Goal: Navigation & Orientation: Find specific page/section

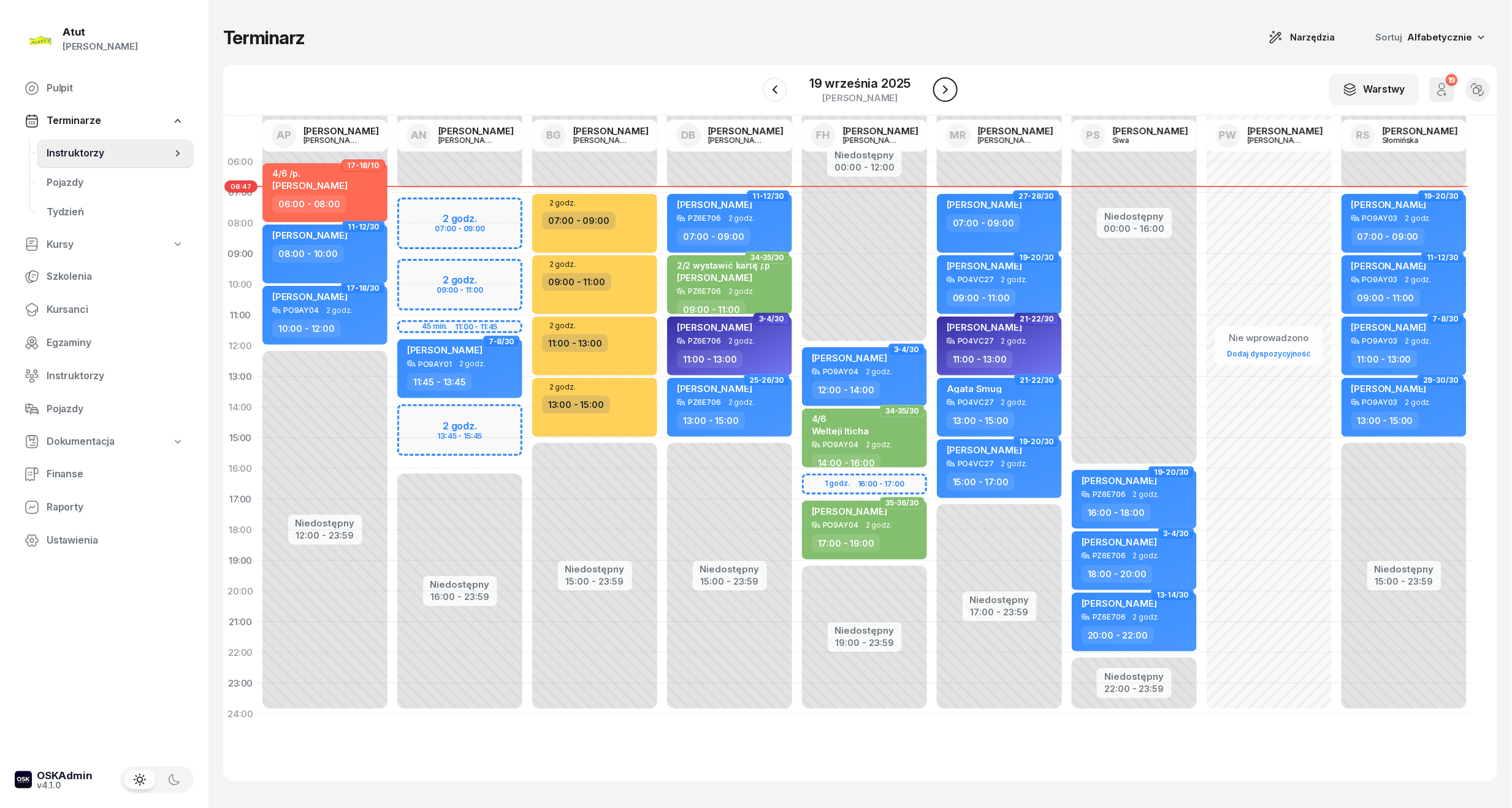
click at [950, 85] on icon "button" at bounding box center [945, 89] width 15 height 15
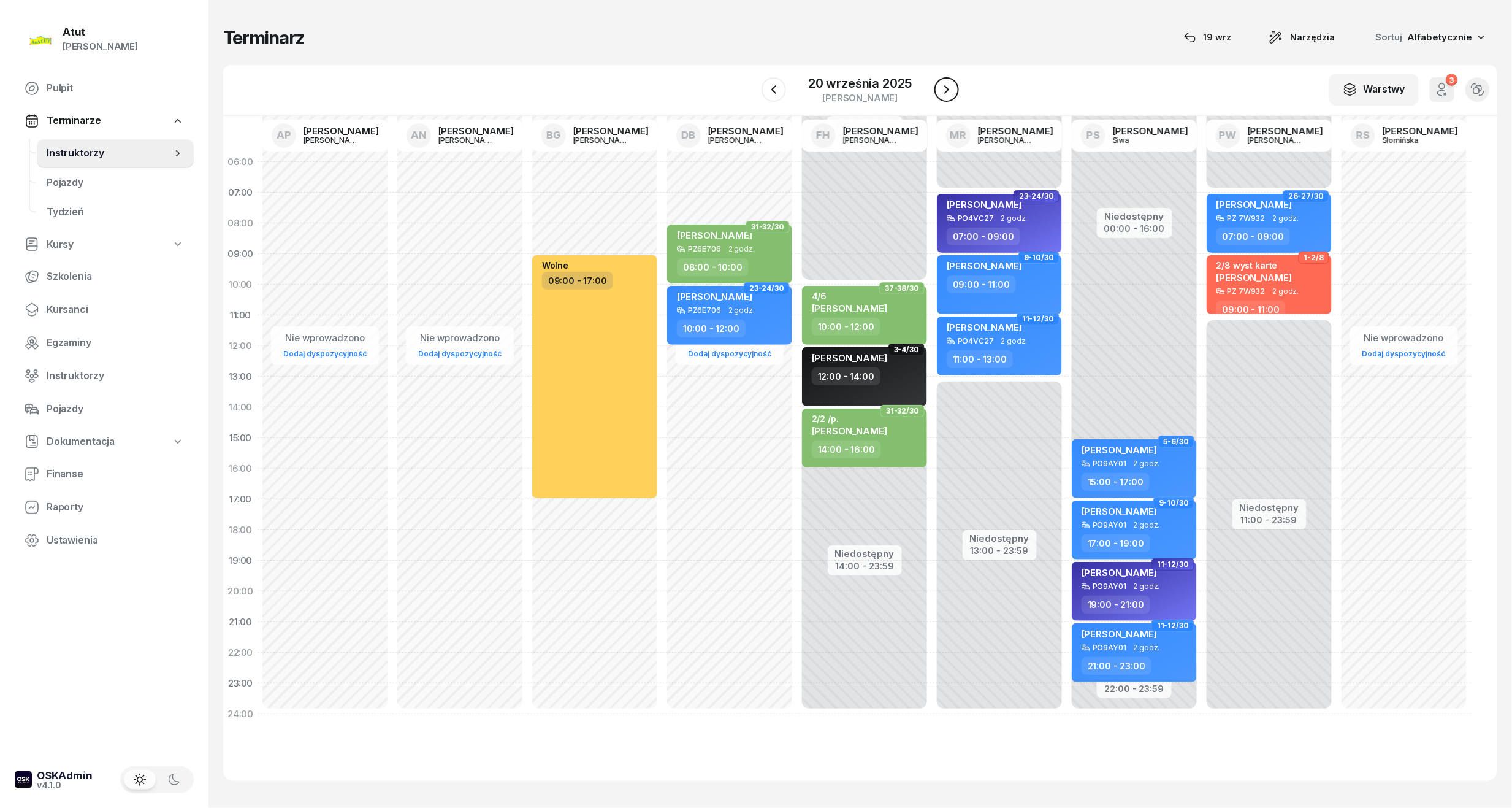
click at [949, 87] on icon "button" at bounding box center [947, 89] width 15 height 15
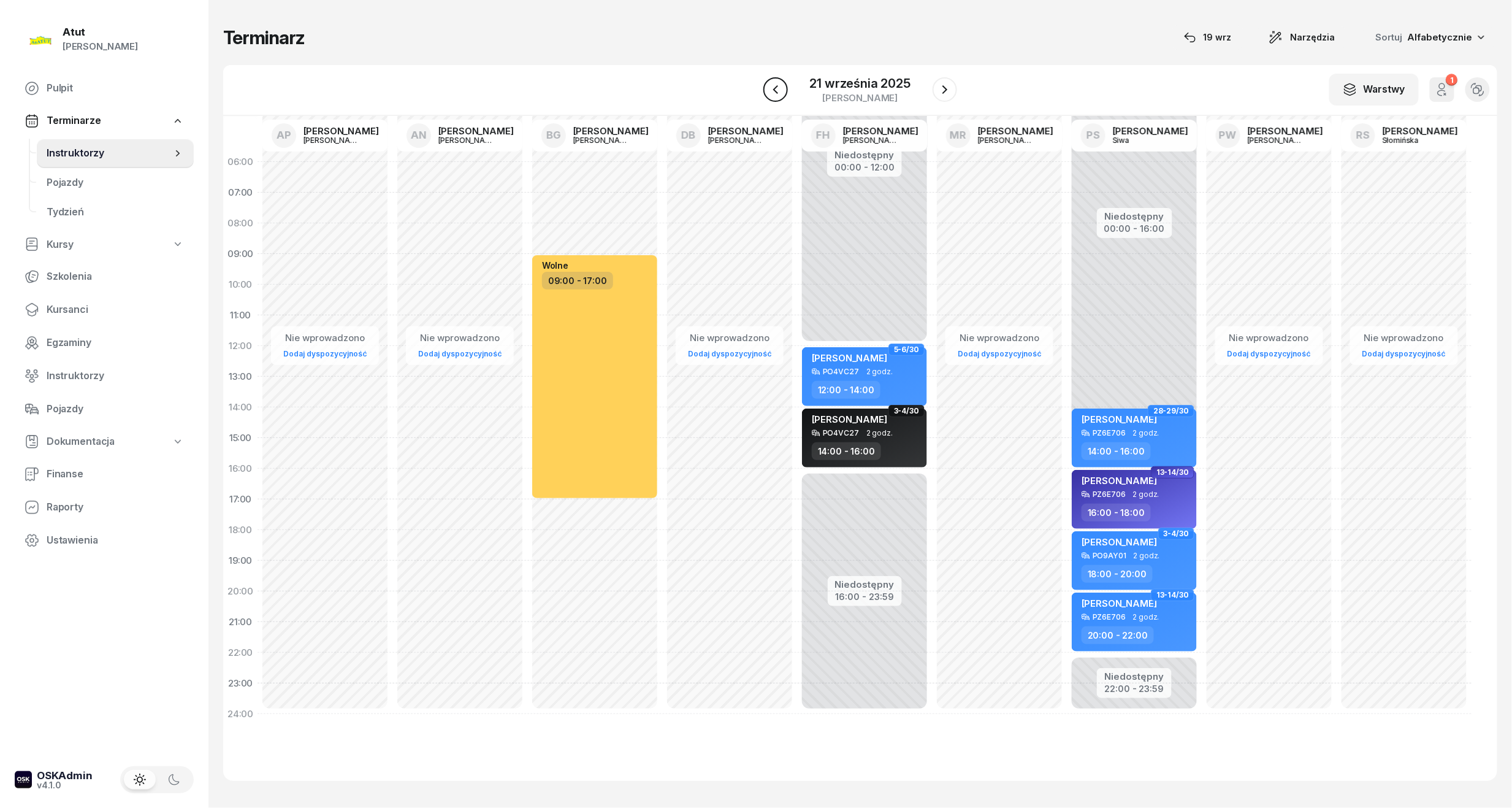
click at [778, 85] on icon "button" at bounding box center [776, 89] width 15 height 15
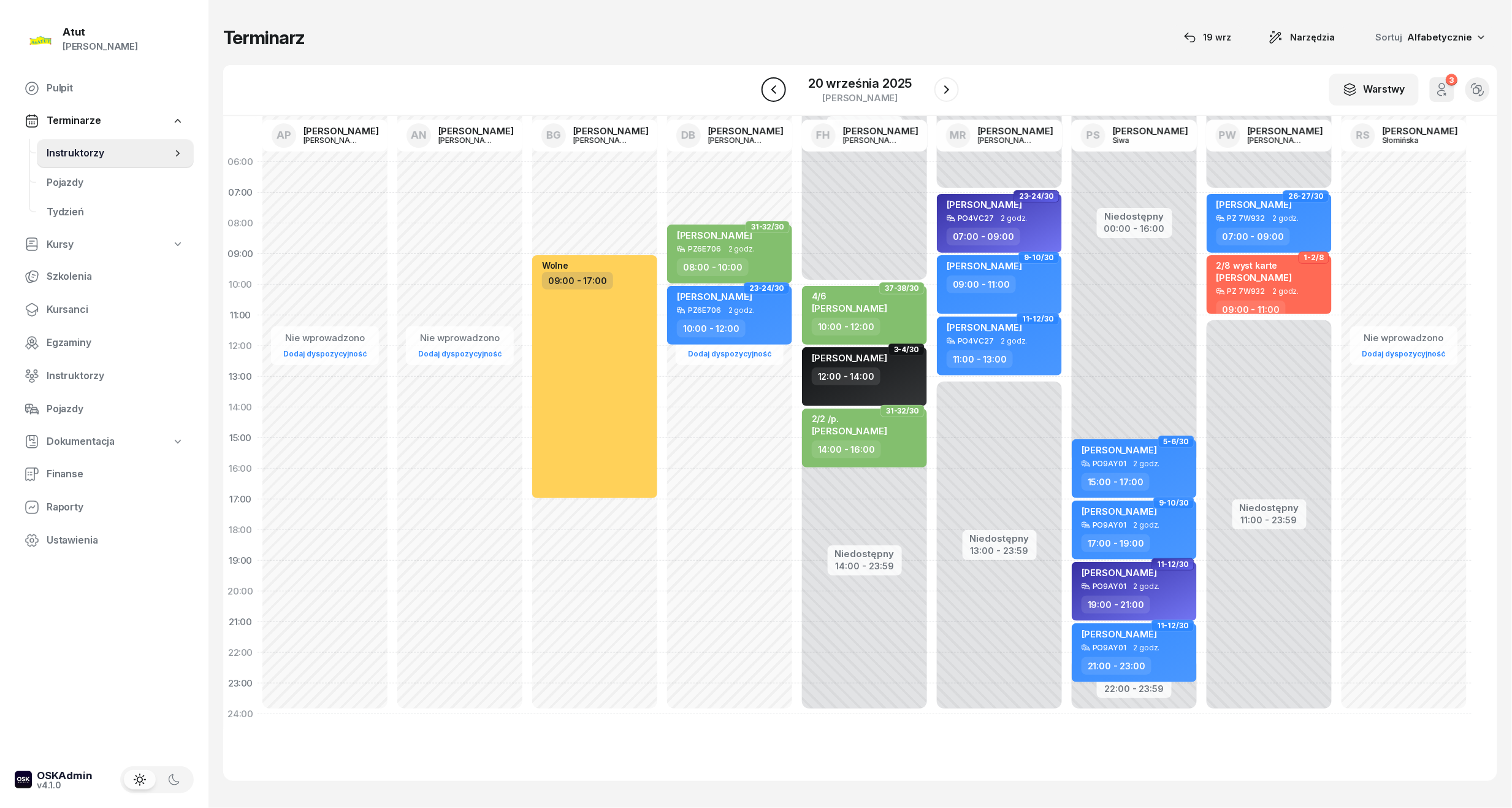
click at [778, 85] on icon "button" at bounding box center [774, 89] width 15 height 15
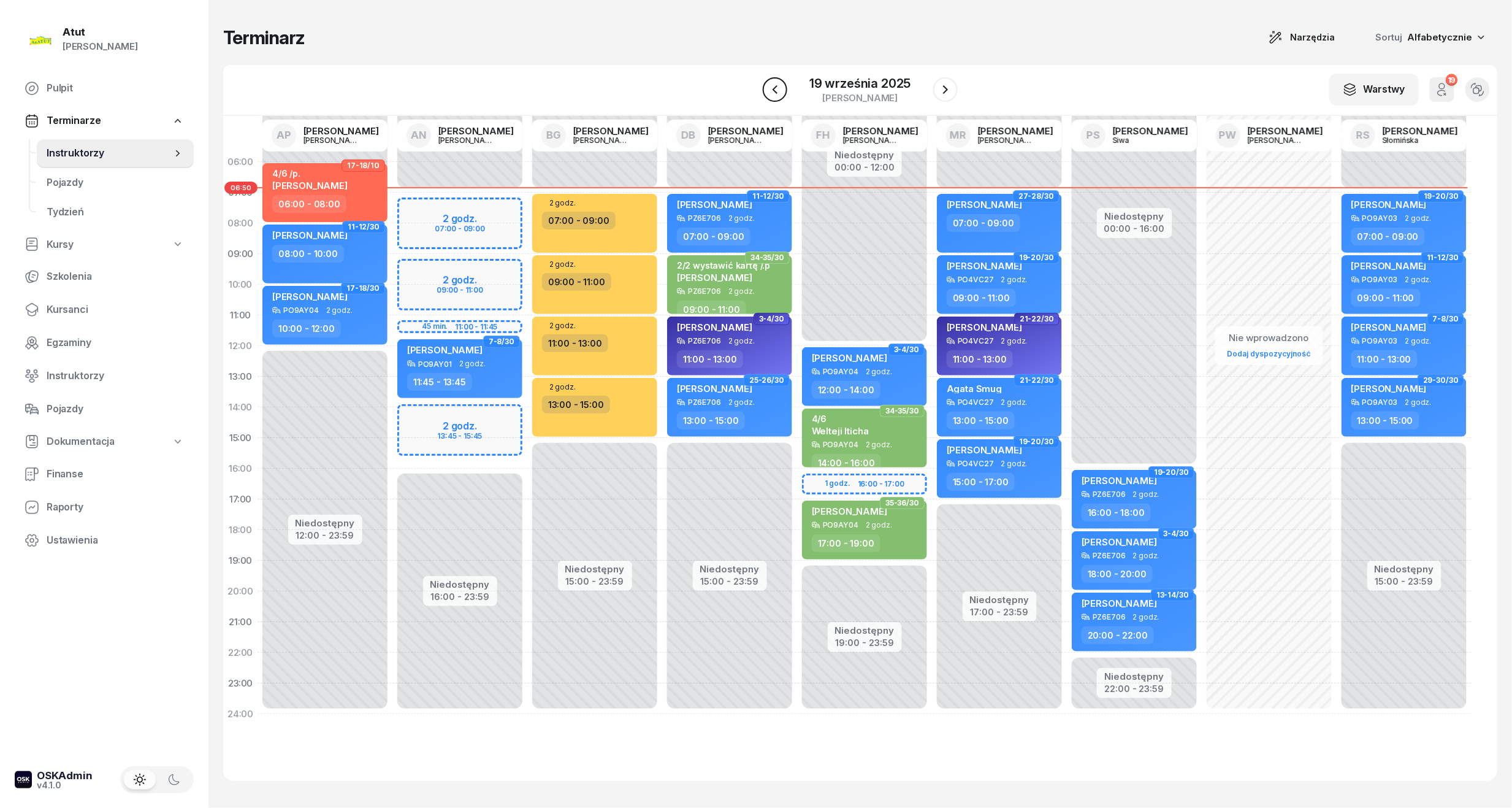
click at [769, 99] on button "button" at bounding box center [775, 89] width 24 height 24
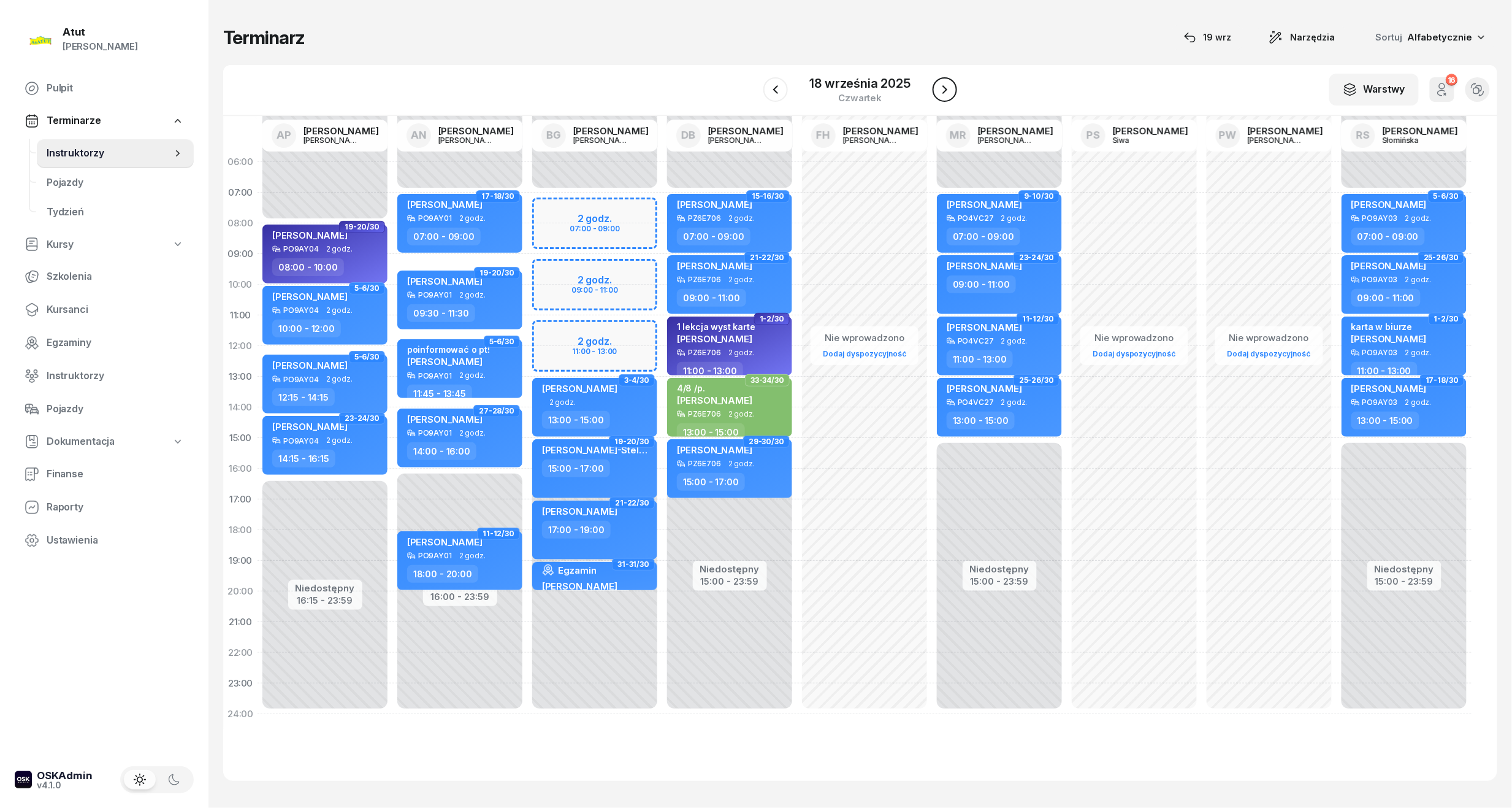
click at [952, 94] on button "button" at bounding box center [945, 89] width 24 height 24
